Goal: Information Seeking & Learning: Learn about a topic

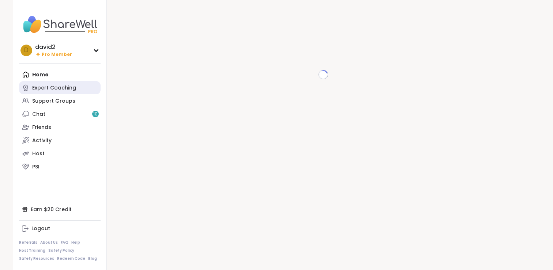
click at [67, 87] on div "Expert Coaching" at bounding box center [54, 87] width 44 height 7
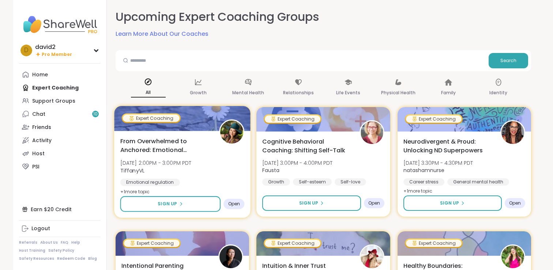
click at [169, 138] on span "From Overwhelmed to Anchored: Emotional Regulation" at bounding box center [165, 146] width 91 height 18
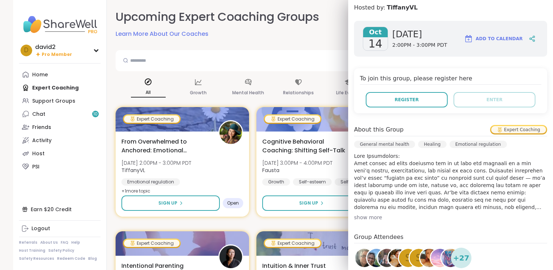
scroll to position [202, 0]
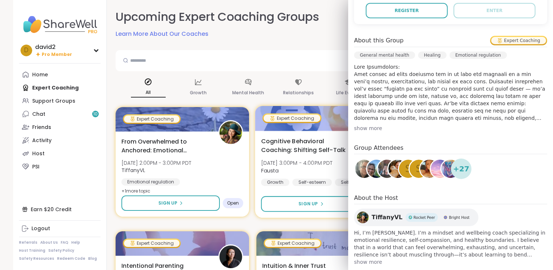
click at [308, 142] on span "Cognitive Behavioral Coaching: Shifting Self-Talk" at bounding box center [306, 146] width 91 height 18
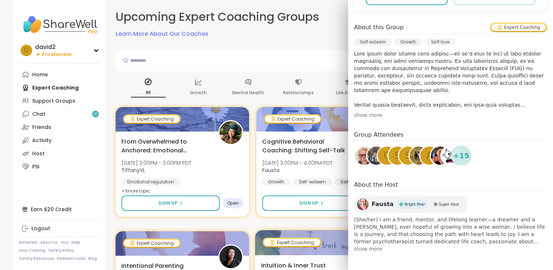
click at [308, 234] on div at bounding box center [323, 242] width 136 height 25
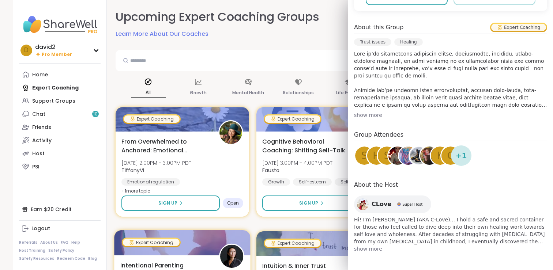
click at [202, 252] on div at bounding box center [182, 242] width 136 height 25
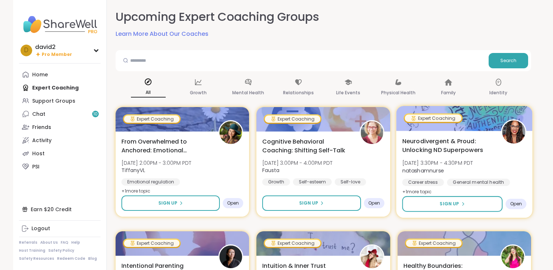
click at [441, 147] on span "Neurodivergent & Proud: Unlocking ND Superpowers" at bounding box center [447, 146] width 91 height 18
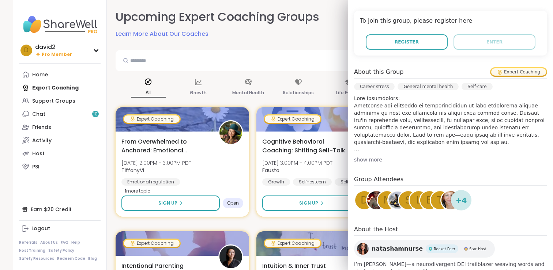
scroll to position [202, 0]
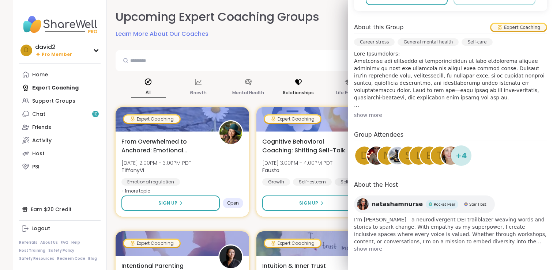
click at [308, 90] on p "Relationships" at bounding box center [298, 93] width 31 height 9
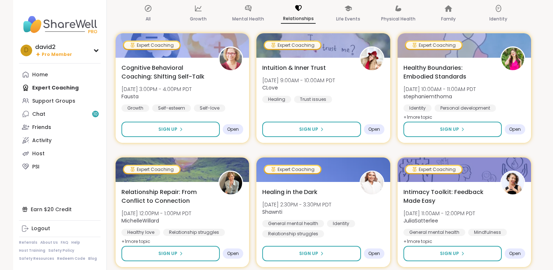
scroll to position [97, 0]
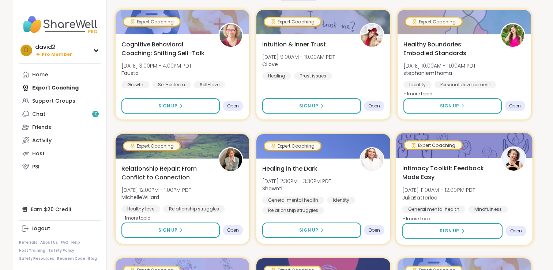
click at [410, 143] on div "Expert Coaching" at bounding box center [433, 145] width 57 height 7
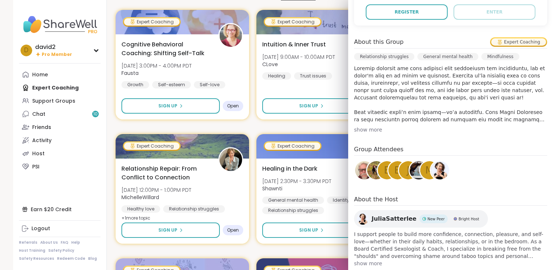
scroll to position [188, 0]
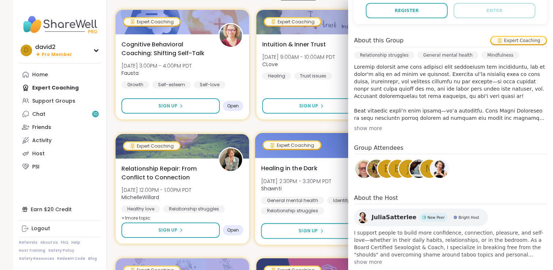
click at [323, 186] on span "Shawnti" at bounding box center [296, 188] width 71 height 7
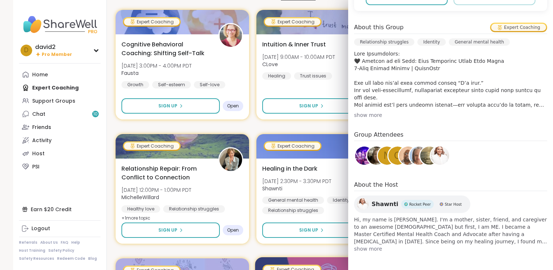
click at [282, 259] on div at bounding box center [323, 269] width 136 height 25
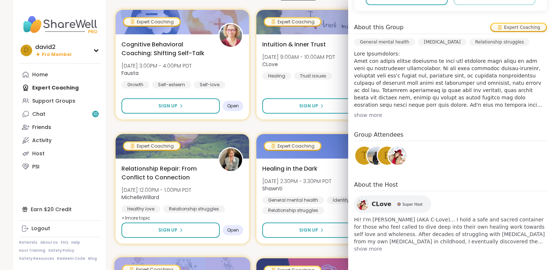
click at [221, 262] on div at bounding box center [182, 269] width 136 height 25
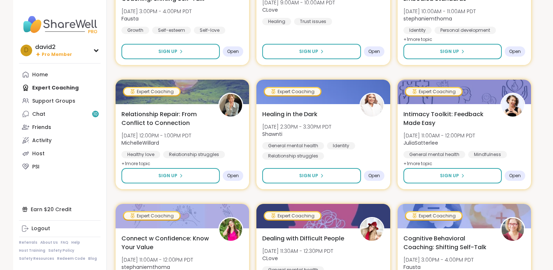
scroll to position [188, 0]
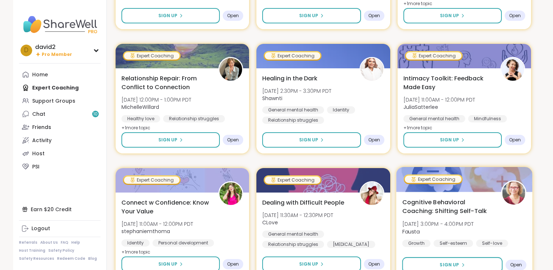
click at [435, 198] on div "Cognitive Behavioral Coaching: Shifting Self-Talk [DATE] 3:00PM - 4:00PM PDT [P…" at bounding box center [464, 235] width 136 height 87
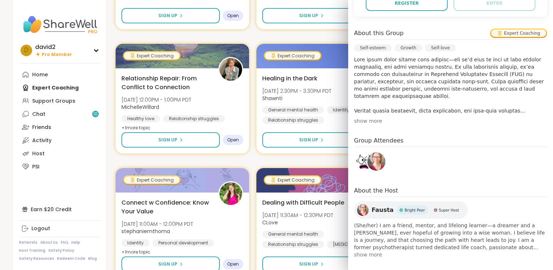
scroll to position [202, 0]
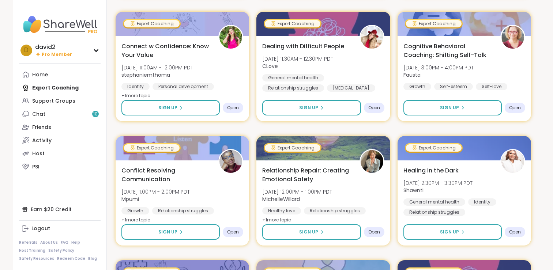
scroll to position [350, 0]
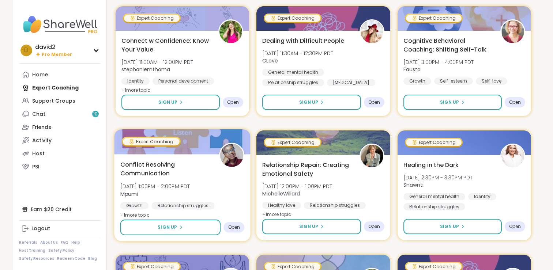
click at [234, 162] on img at bounding box center [231, 155] width 23 height 23
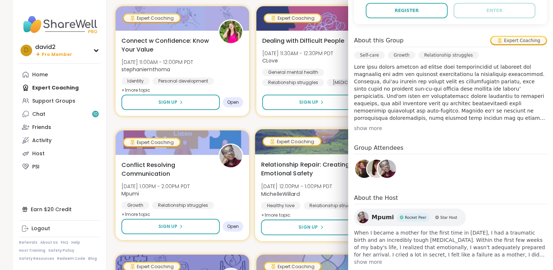
click at [320, 171] on span "Relationship Repair: Creating Emotional Safety" at bounding box center [306, 169] width 91 height 18
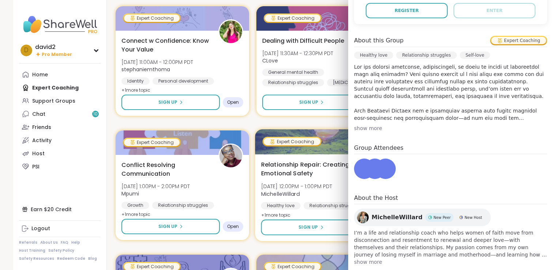
scroll to position [202, 0]
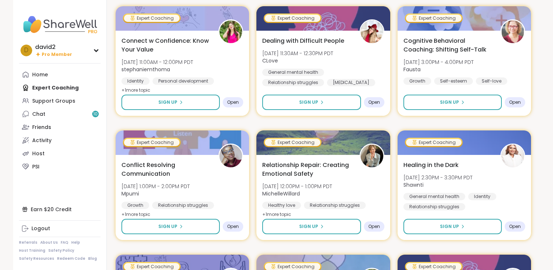
click at [448, 149] on div at bounding box center [464, 141] width 136 height 25
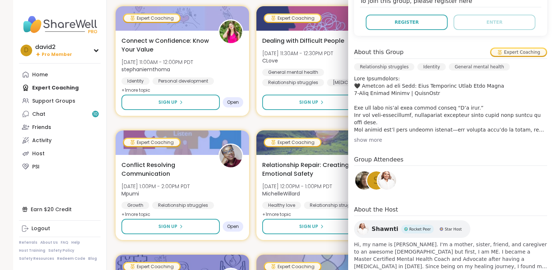
scroll to position [188, 0]
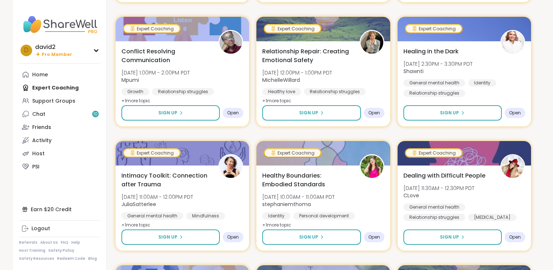
scroll to position [510, 0]
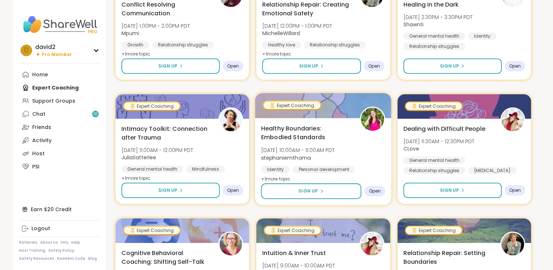
click at [278, 124] on div "Healthy Boundaries: Embodied Standards [DATE] 10:00AM - 11:00AM PDT stephaniemt…" at bounding box center [323, 161] width 136 height 87
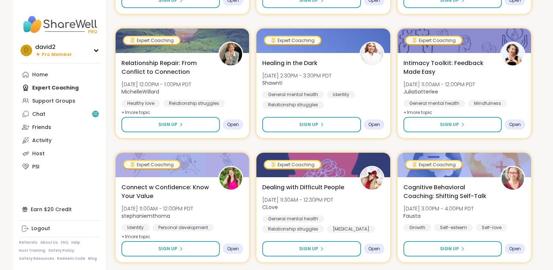
scroll to position [0, 0]
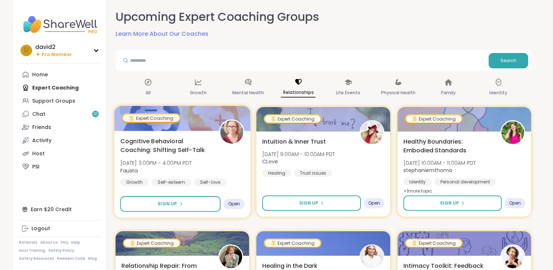
click at [210, 157] on div "Cognitive Behavioral Coaching: Shifting Self-Talk [DATE] 3:00PM - 4:00PM PDT [P…" at bounding box center [182, 161] width 124 height 49
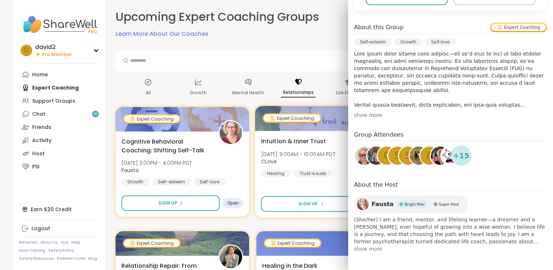
click at [305, 152] on span "[DATE] 9:00AM - 10:00AM PDT" at bounding box center [298, 153] width 74 height 7
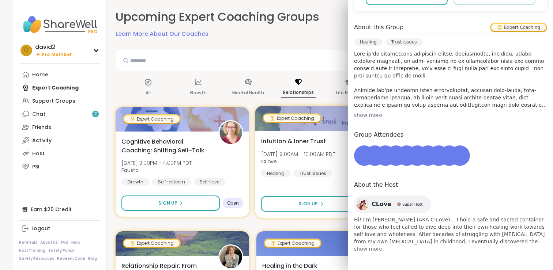
scroll to position [188, 0]
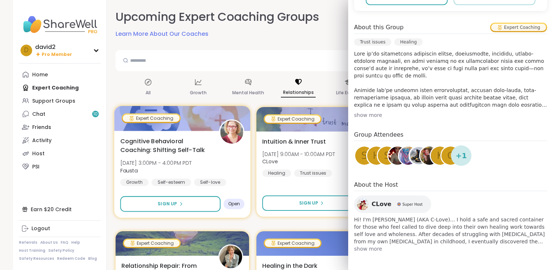
click at [207, 186] on div "Cognitive Behavioral Coaching: Shifting Self-Talk [DATE] 3:00PM - 4:00PM PDT [P…" at bounding box center [182, 174] width 136 height 87
